Goal: Transaction & Acquisition: Book appointment/travel/reservation

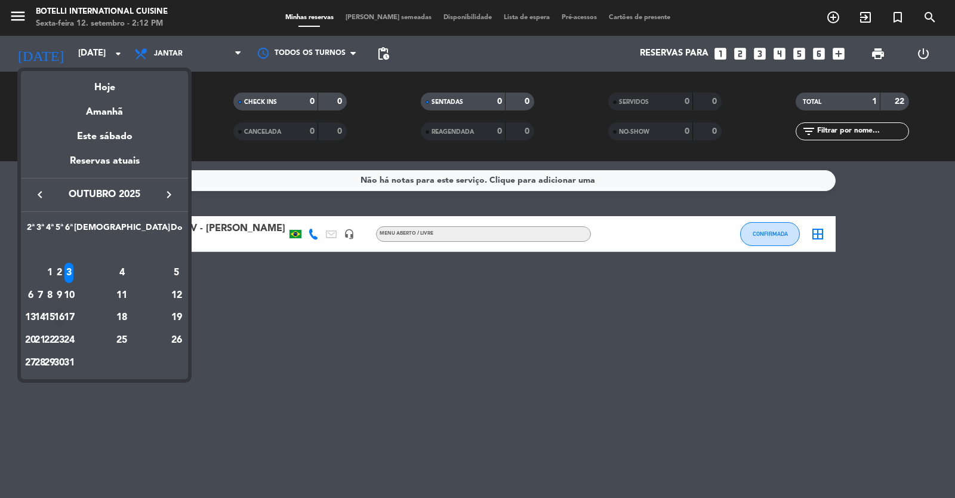
click at [64, 316] on div "16" at bounding box center [59, 317] width 9 height 20
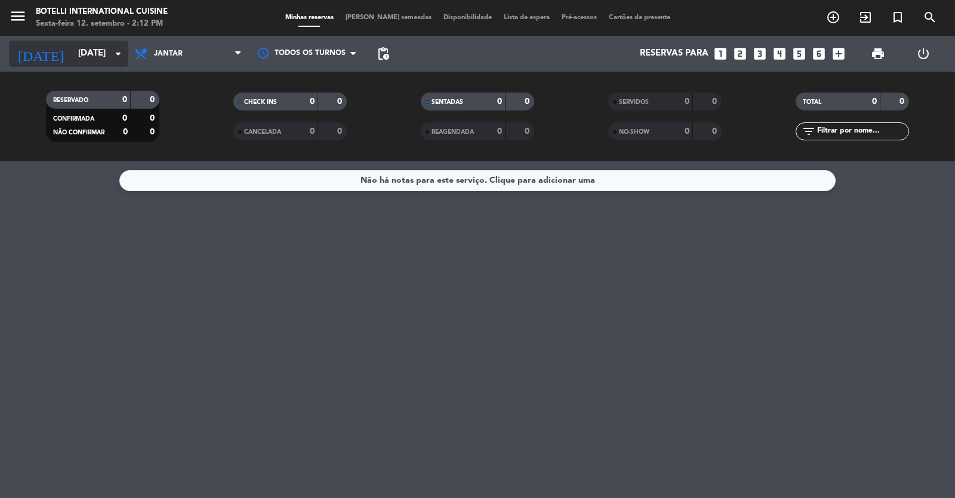
click at [107, 56] on input "[DATE]" at bounding box center [129, 53] width 115 height 23
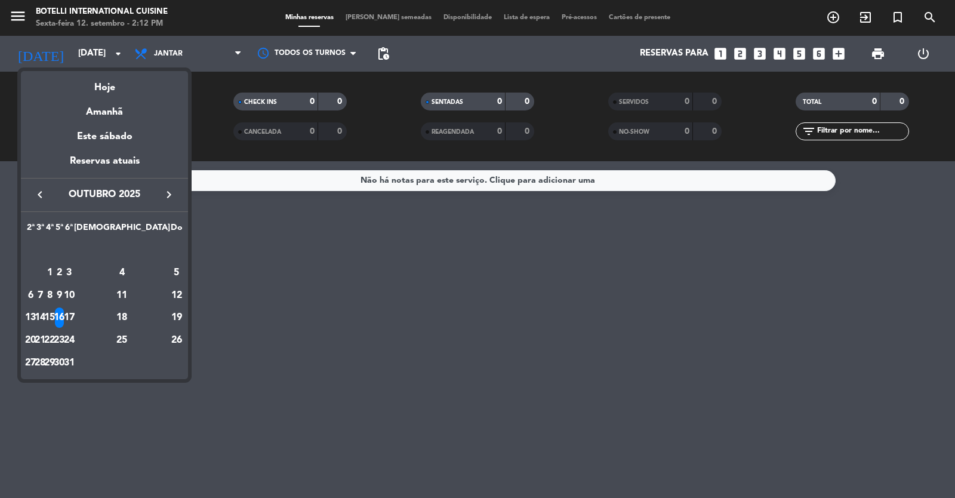
click at [39, 193] on icon "keyboard_arrow_left" at bounding box center [40, 194] width 14 height 14
click at [45, 316] on div "16" at bounding box center [40, 317] width 9 height 20
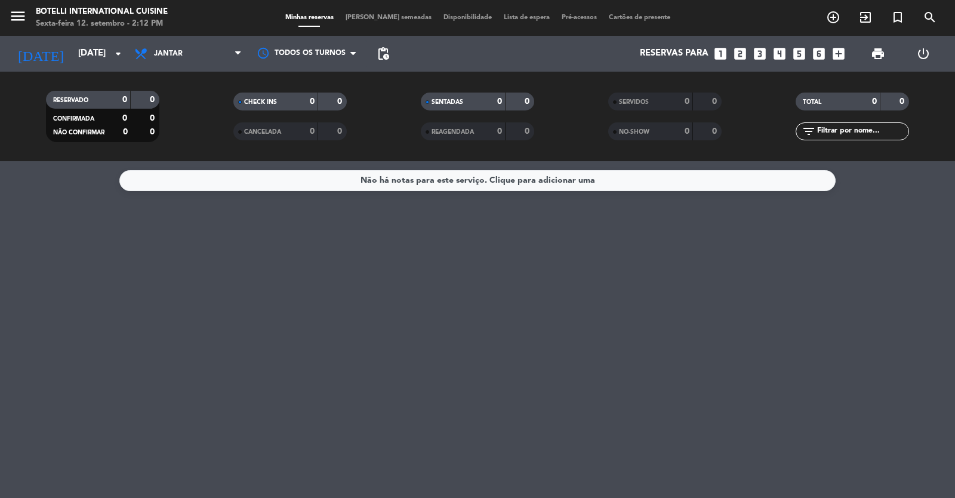
type input "Ter 16 set"
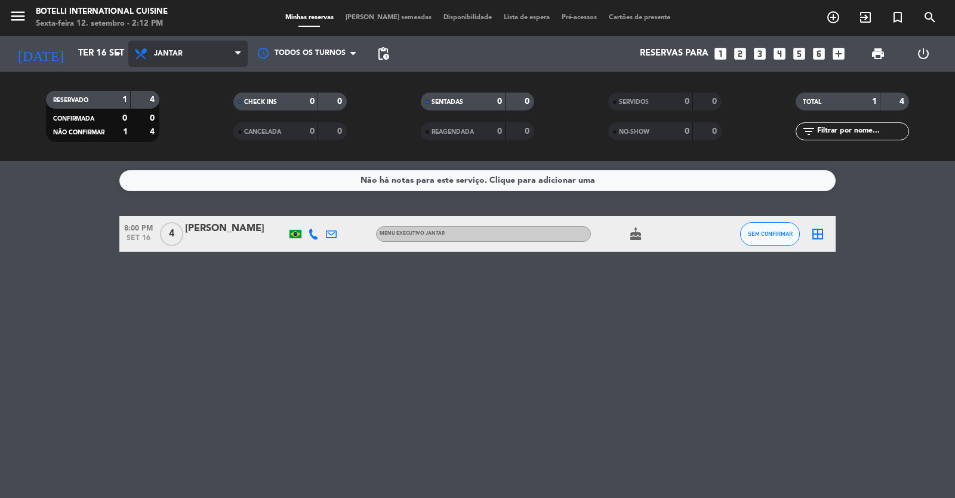
click at [167, 54] on span "Jantar" at bounding box center [168, 54] width 29 height 8
click at [184, 109] on div "menu Botelli International Cuisine Sexta-feira 12. setembro - 2:12 PM Minhas re…" at bounding box center [477, 80] width 955 height 161
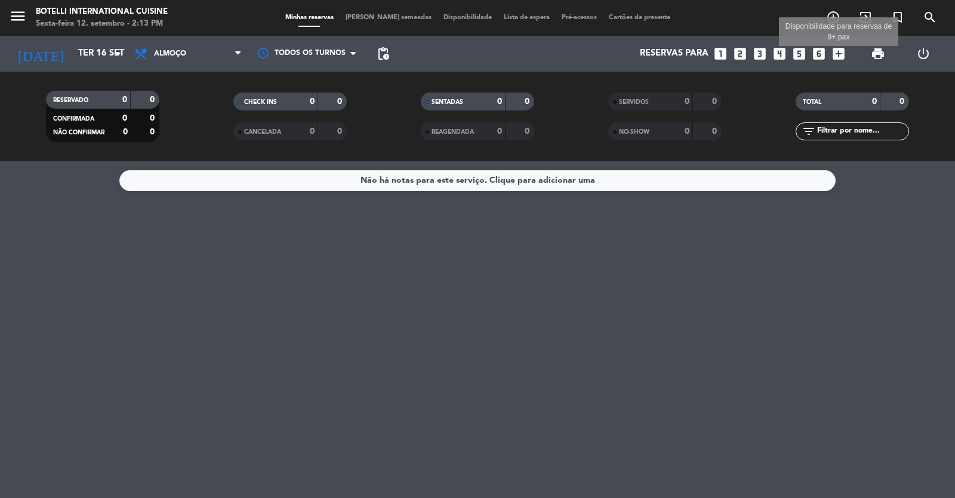
click at [836, 53] on icon "add_box" at bounding box center [839, 54] width 16 height 16
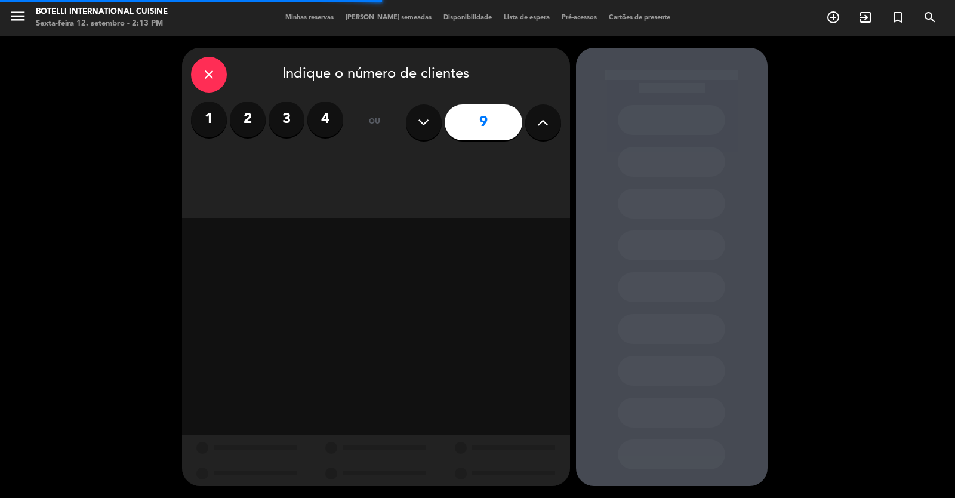
click at [426, 130] on icon at bounding box center [423, 122] width 11 height 18
type input "8"
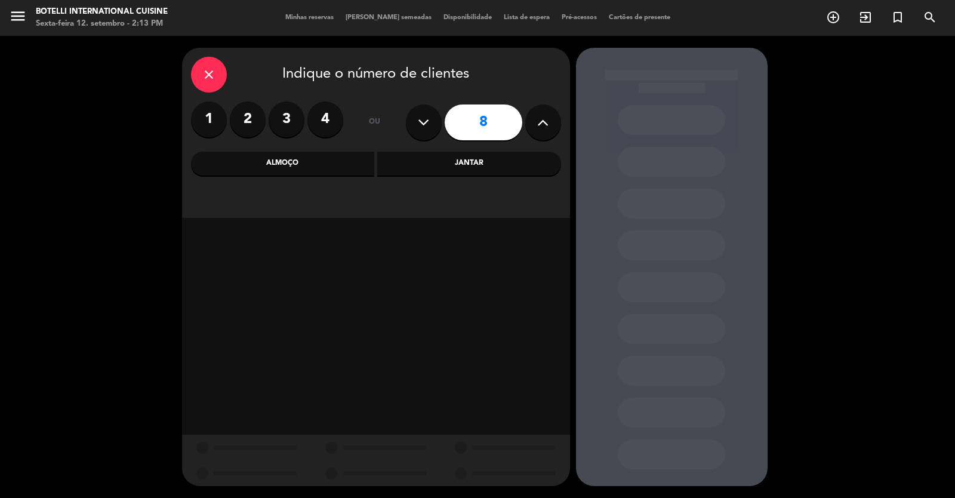
click at [288, 161] on div "Almoço" at bounding box center [283, 164] width 184 height 24
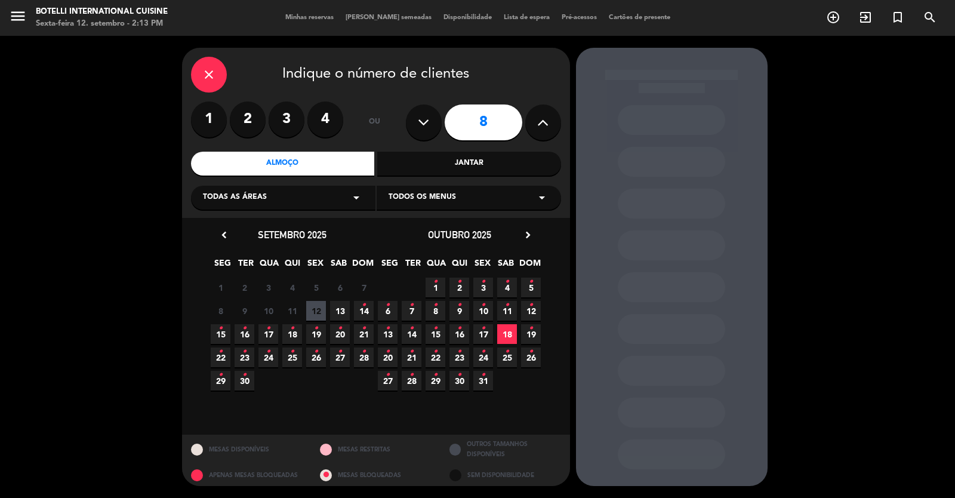
click at [249, 326] on span "16 •" at bounding box center [245, 334] width 20 height 20
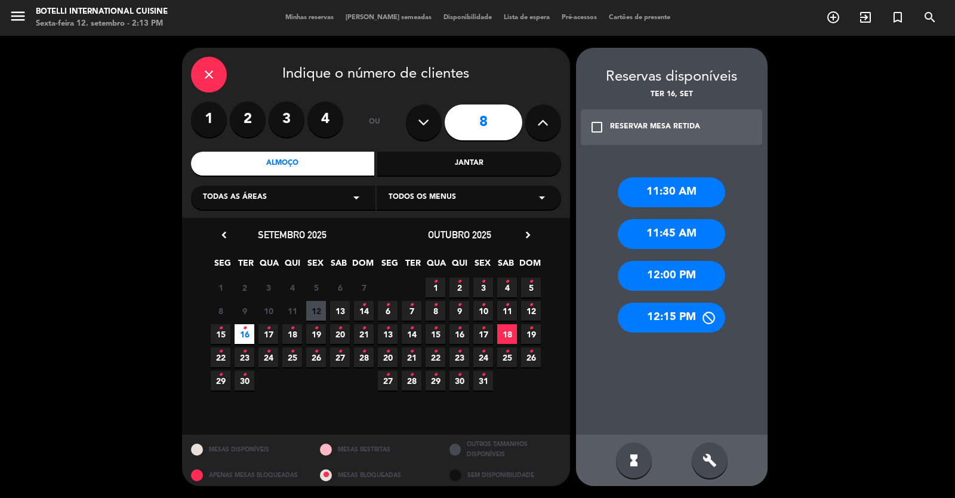
click at [664, 315] on div "12:15 PM" at bounding box center [671, 318] width 107 height 30
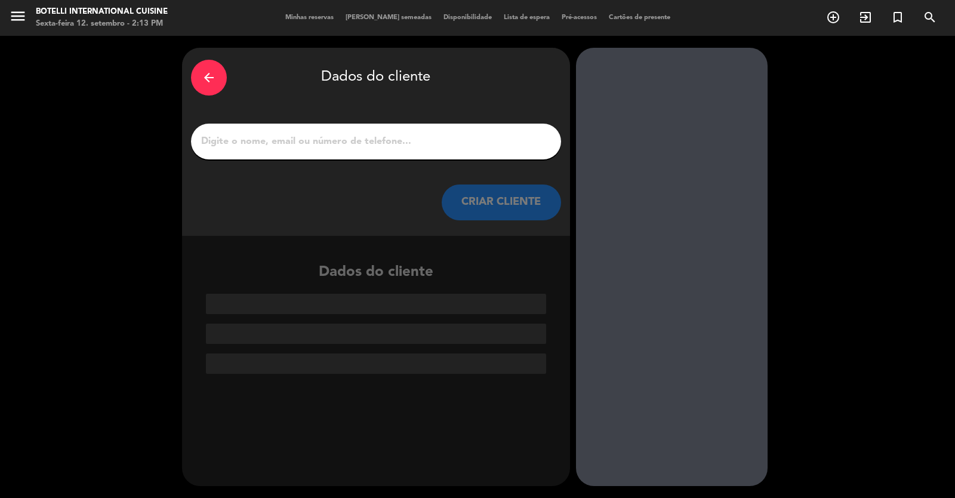
click at [255, 141] on input "1" at bounding box center [376, 141] width 352 height 17
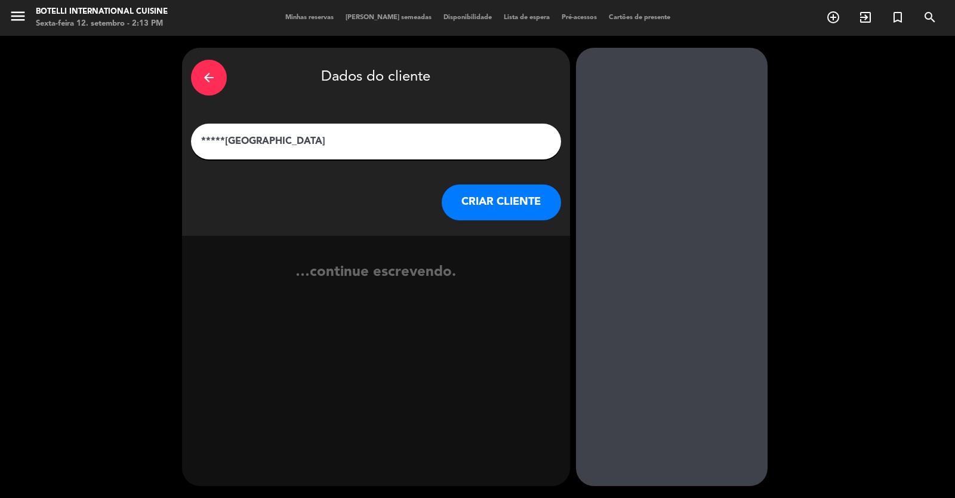
click at [313, 140] on input "*****[GEOGRAPHIC_DATA]" at bounding box center [376, 141] width 352 height 17
click at [313, 140] on input "*****CLARISSA AIRES - [GEOGRAPHIC_DATA]" at bounding box center [376, 141] width 352 height 17
click at [315, 140] on input "*****CLARISSA AIRES - ([GEOGRAPHIC_DATA] )" at bounding box center [376, 141] width 352 height 17
type input "*****CLARISSA AIRES - ( [GEOGRAPHIC_DATA] )"
click at [492, 196] on button "CRIAR CLIENTE" at bounding box center [501, 202] width 119 height 36
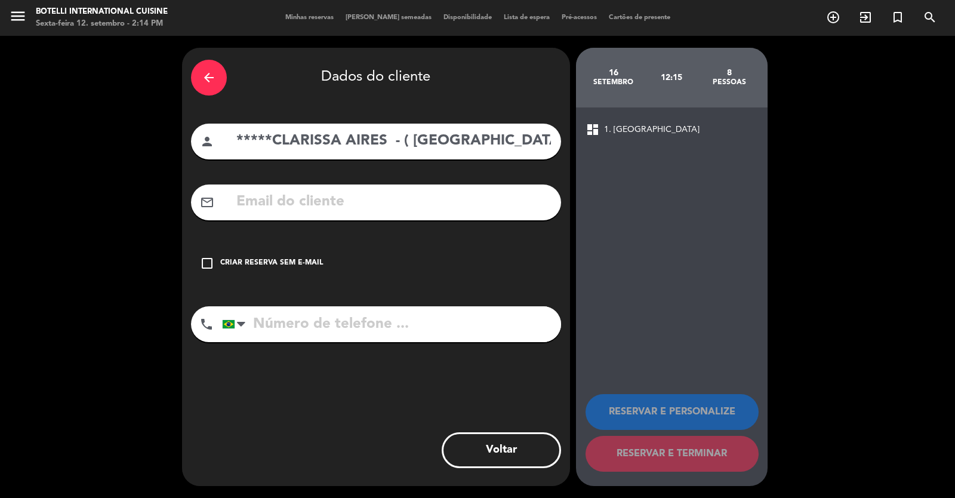
click at [209, 260] on icon "check_box_outline_blank" at bounding box center [207, 263] width 14 height 14
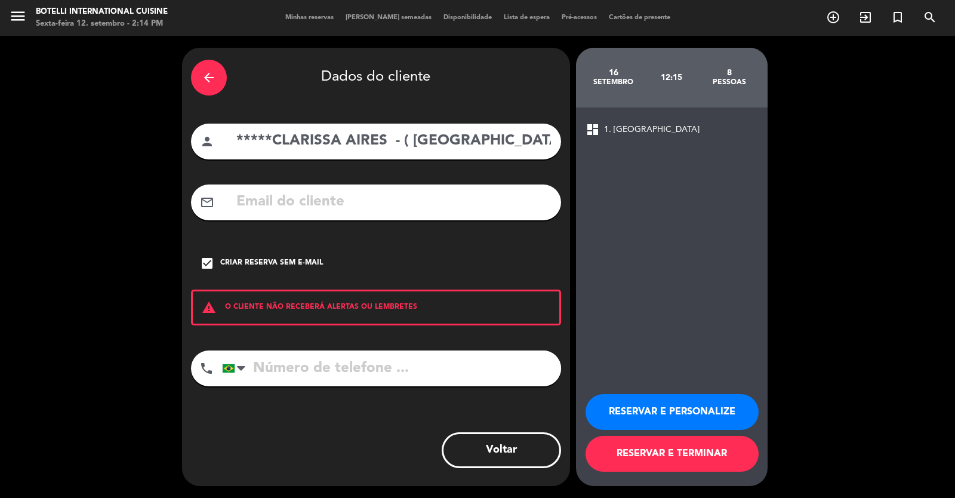
click at [310, 359] on input "tel" at bounding box center [391, 368] width 339 height 36
type input "62984975994"
click at [665, 463] on button "RESERVAR E TERMINAR" at bounding box center [672, 454] width 173 height 36
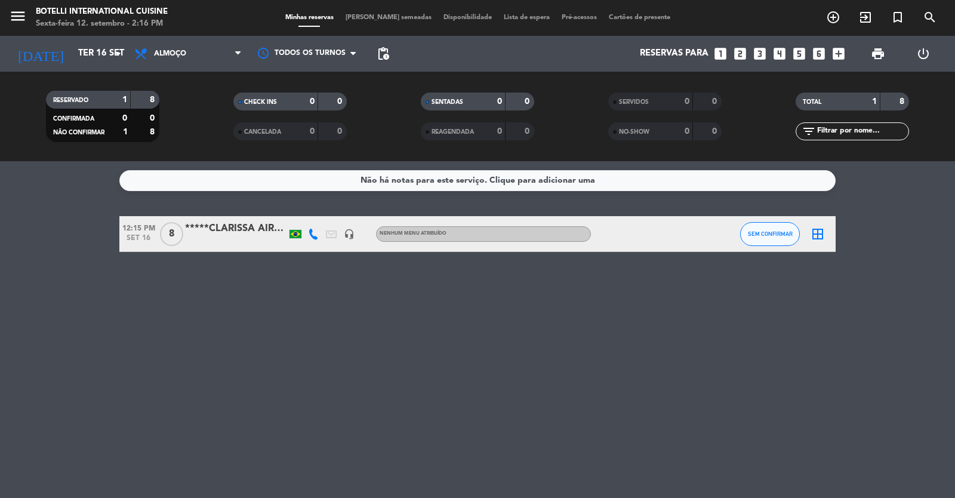
drag, startPoint x: 444, startPoint y: 309, endPoint x: 448, endPoint y: 292, distance: 17.7
click at [447, 294] on div "Não há notas para este serviço. Clique para adicionar uma 12:15 PM [DATE] 8 ***…" at bounding box center [477, 329] width 955 height 337
click at [119, 54] on icon "arrow_drop_down" at bounding box center [118, 54] width 14 height 14
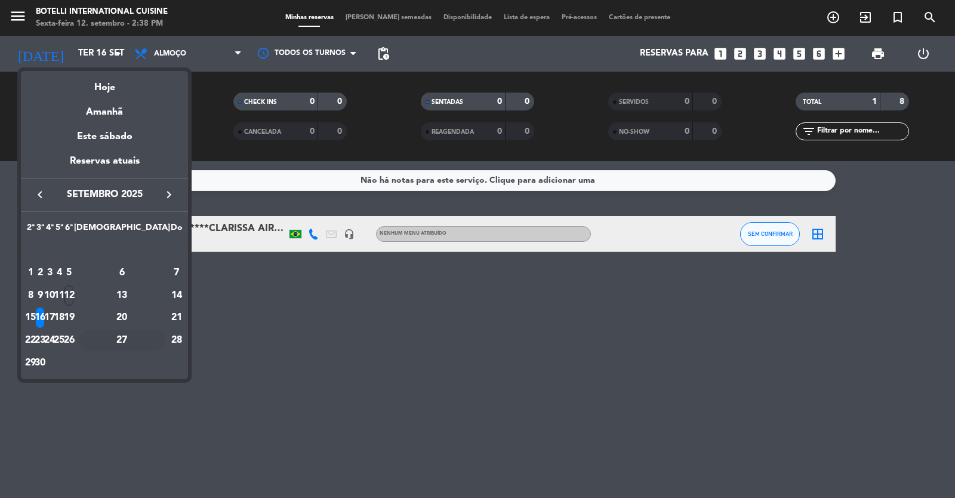
click at [149, 338] on div "27" at bounding box center [122, 340] width 87 height 20
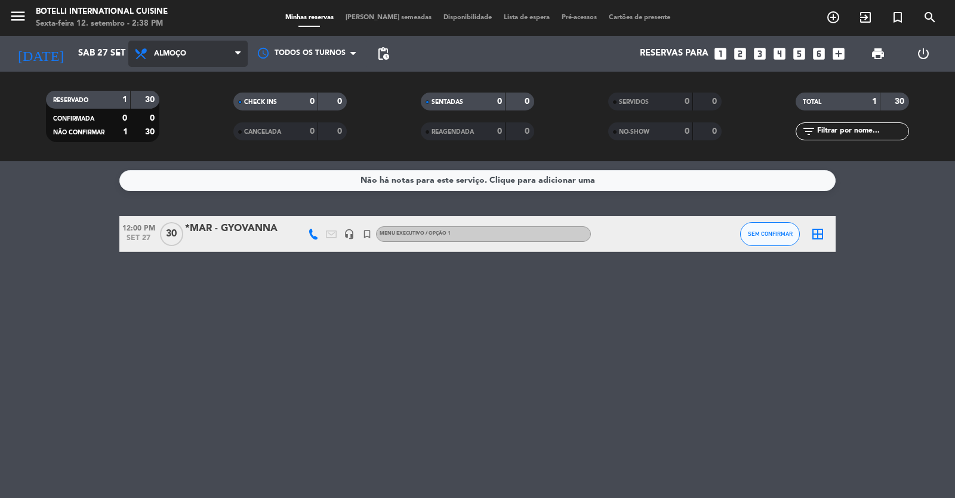
click at [209, 54] on span "Almoço" at bounding box center [187, 54] width 119 height 26
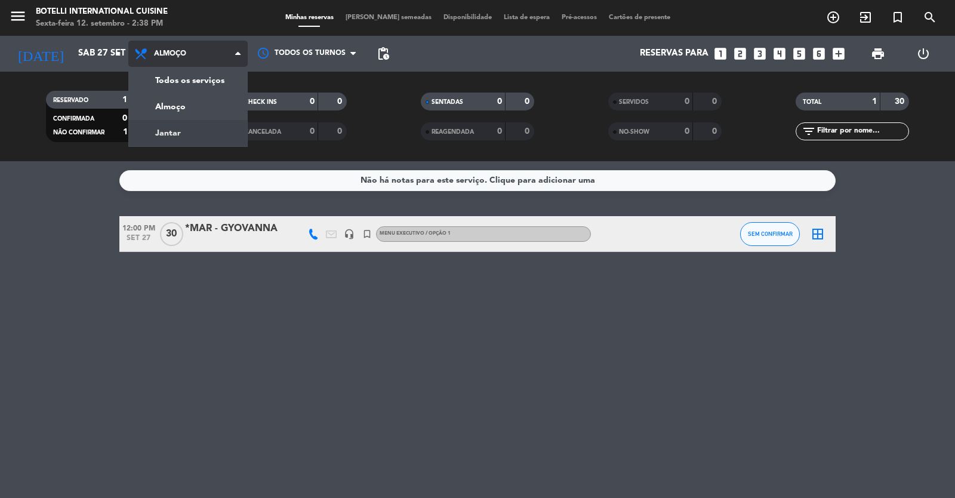
click at [198, 136] on div "menu Botelli International Cuisine Sexta-feira 12. setembro - 2:38 PM Minhas re…" at bounding box center [477, 80] width 955 height 161
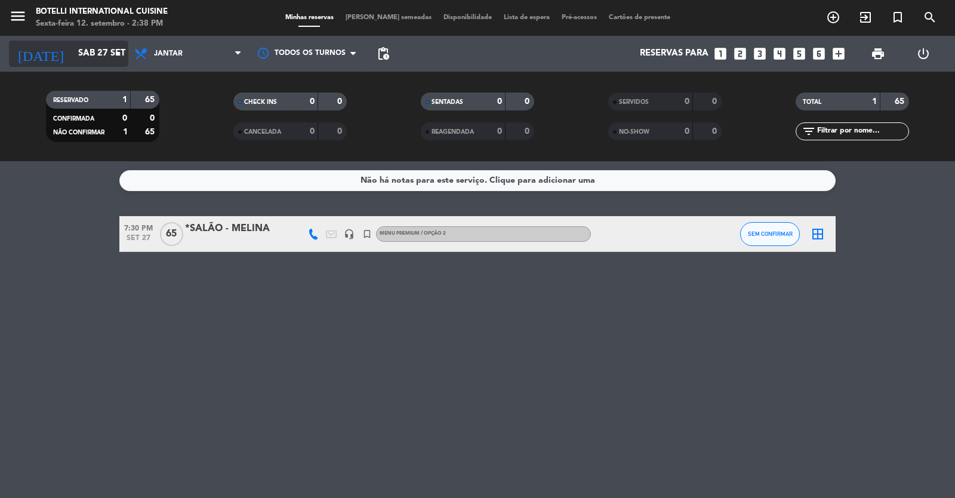
click at [104, 57] on input "Sáb 27 set" at bounding box center [129, 53] width 115 height 23
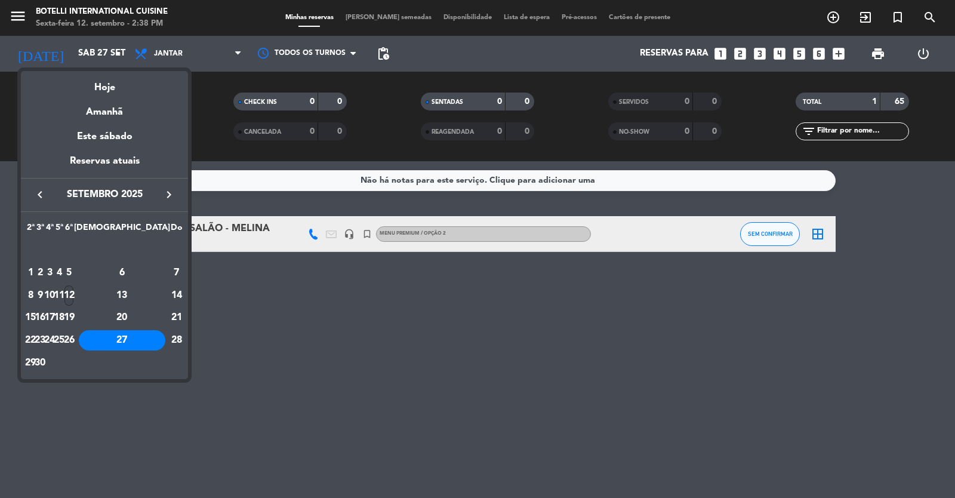
click at [73, 290] on div "12" at bounding box center [68, 295] width 9 height 20
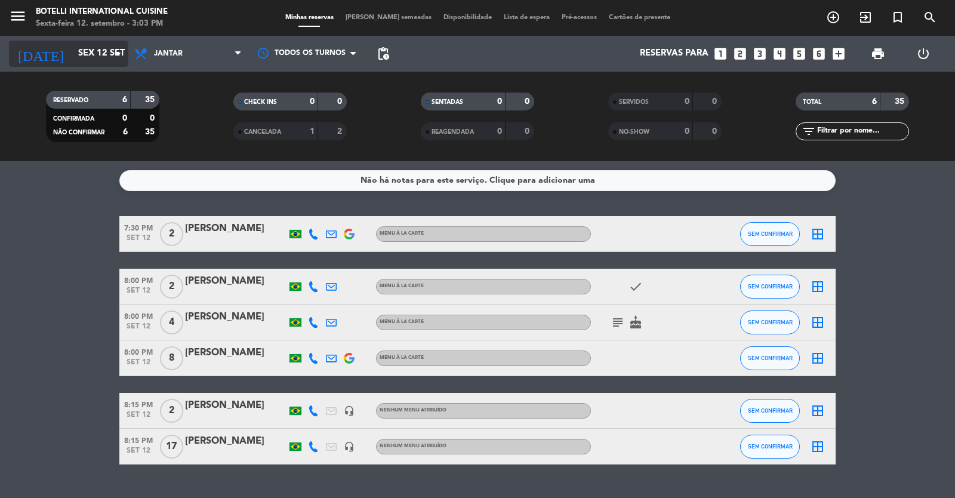
click at [120, 52] on icon "arrow_drop_down" at bounding box center [118, 54] width 14 height 14
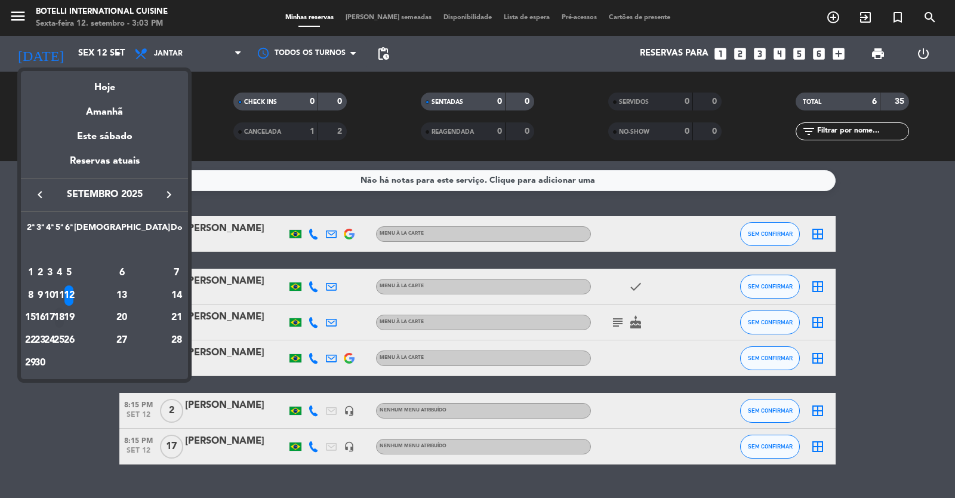
click at [64, 319] on div "18" at bounding box center [59, 317] width 9 height 20
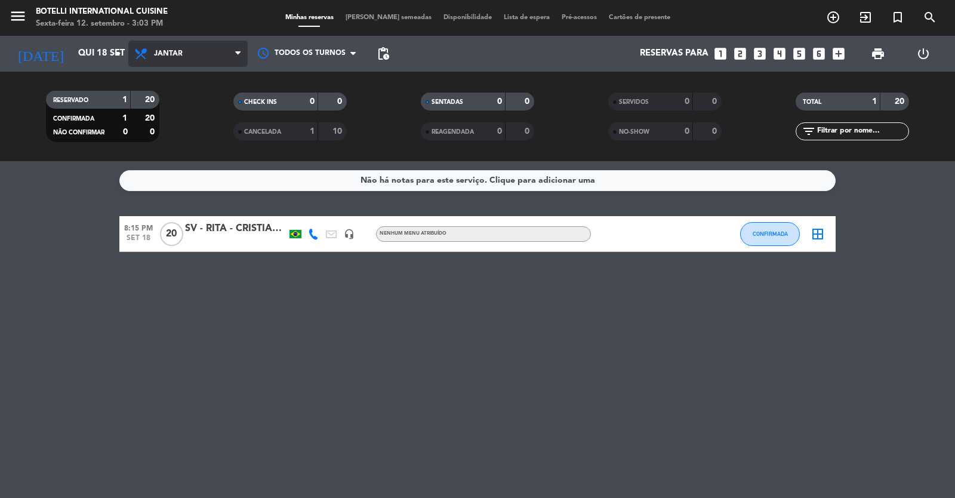
click at [215, 49] on span "Jantar" at bounding box center [187, 54] width 119 height 26
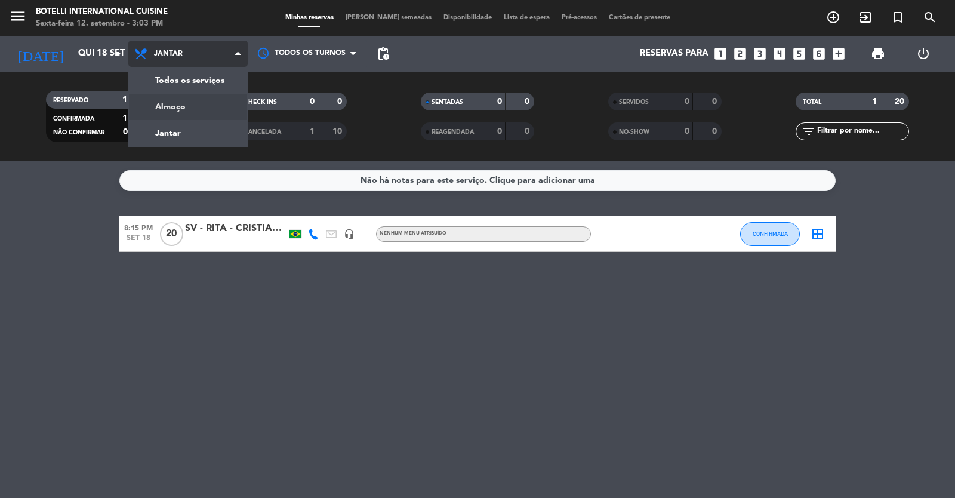
click at [196, 105] on div "menu Botelli International Cuisine Sexta-feira 12. setembro - 3:03 PM Minhas re…" at bounding box center [477, 80] width 955 height 161
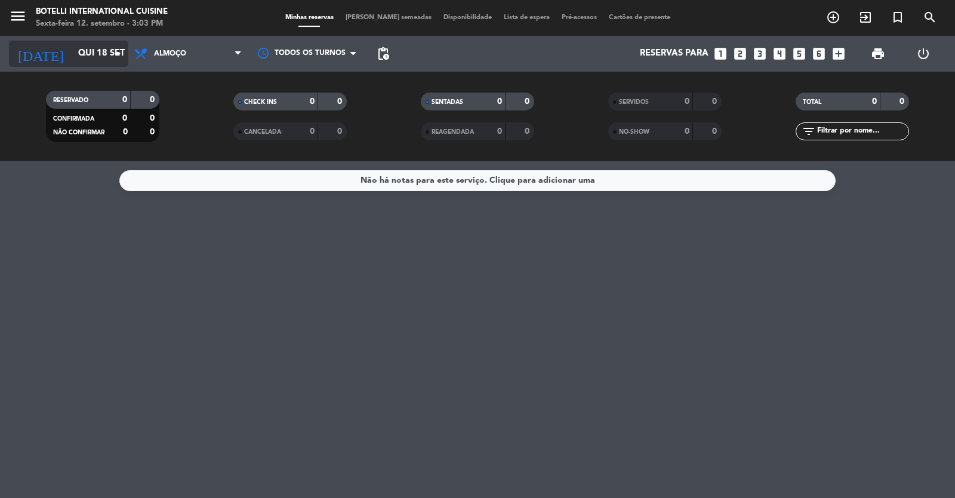
click at [94, 56] on input "Qui 18 set" at bounding box center [129, 53] width 115 height 23
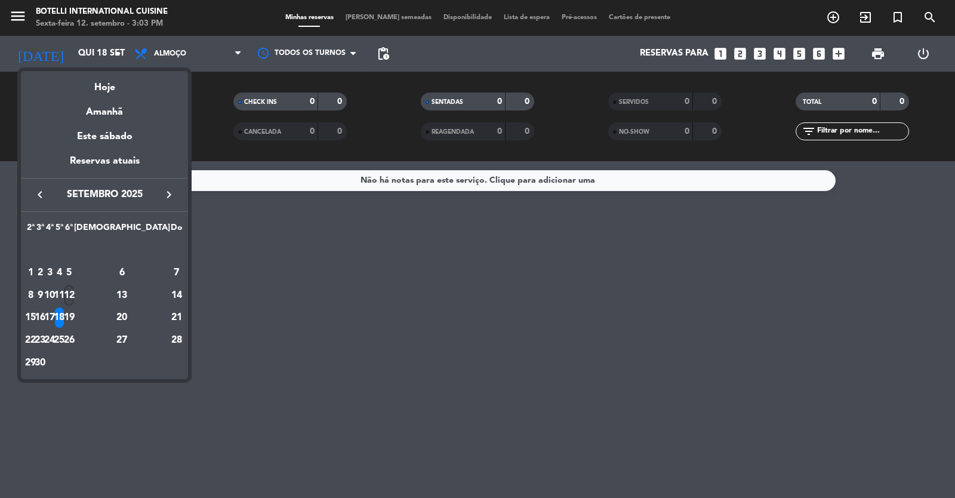
click at [73, 289] on div "12" at bounding box center [68, 295] width 9 height 20
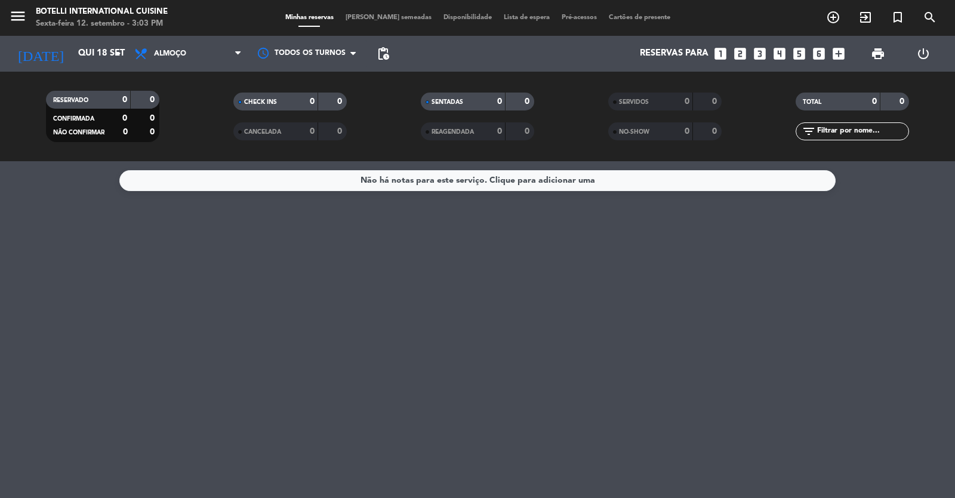
type input "Sex 12 set"
